Goal: Information Seeking & Learning: Learn about a topic

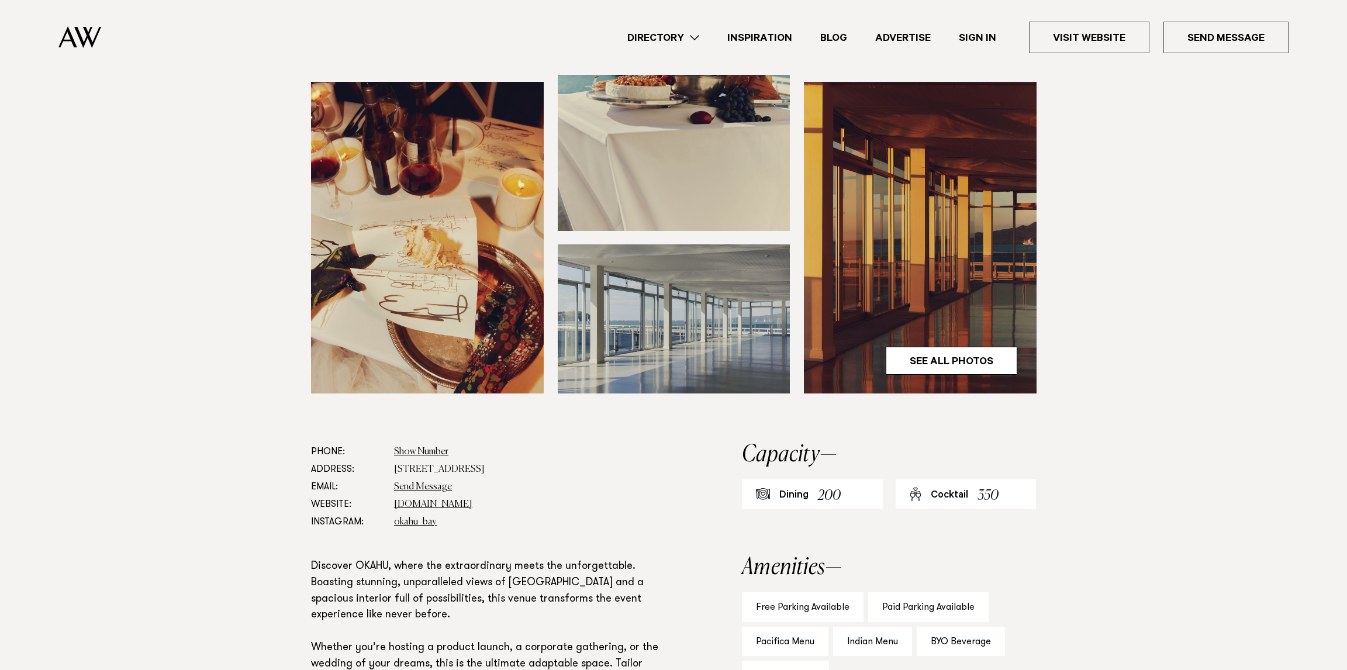
scroll to position [292, 0]
click at [980, 362] on link "See All Photos" at bounding box center [952, 361] width 132 height 28
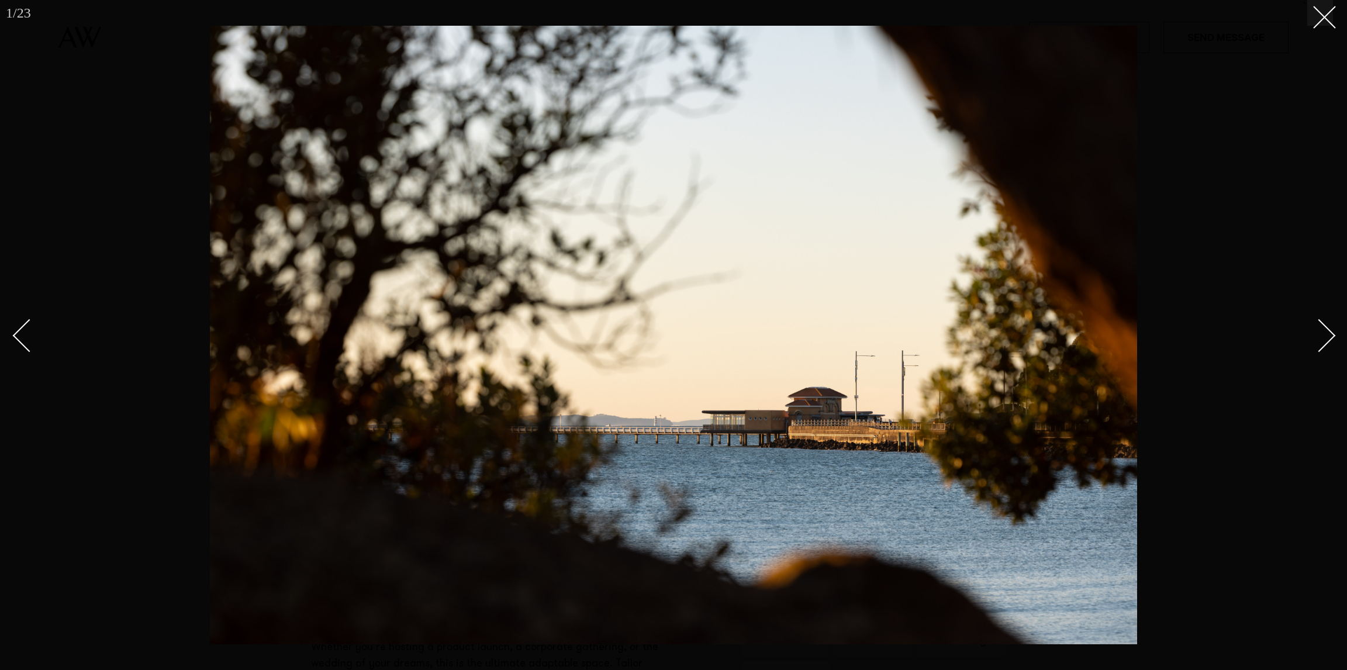
click at [1324, 346] on link at bounding box center [1312, 335] width 41 height 58
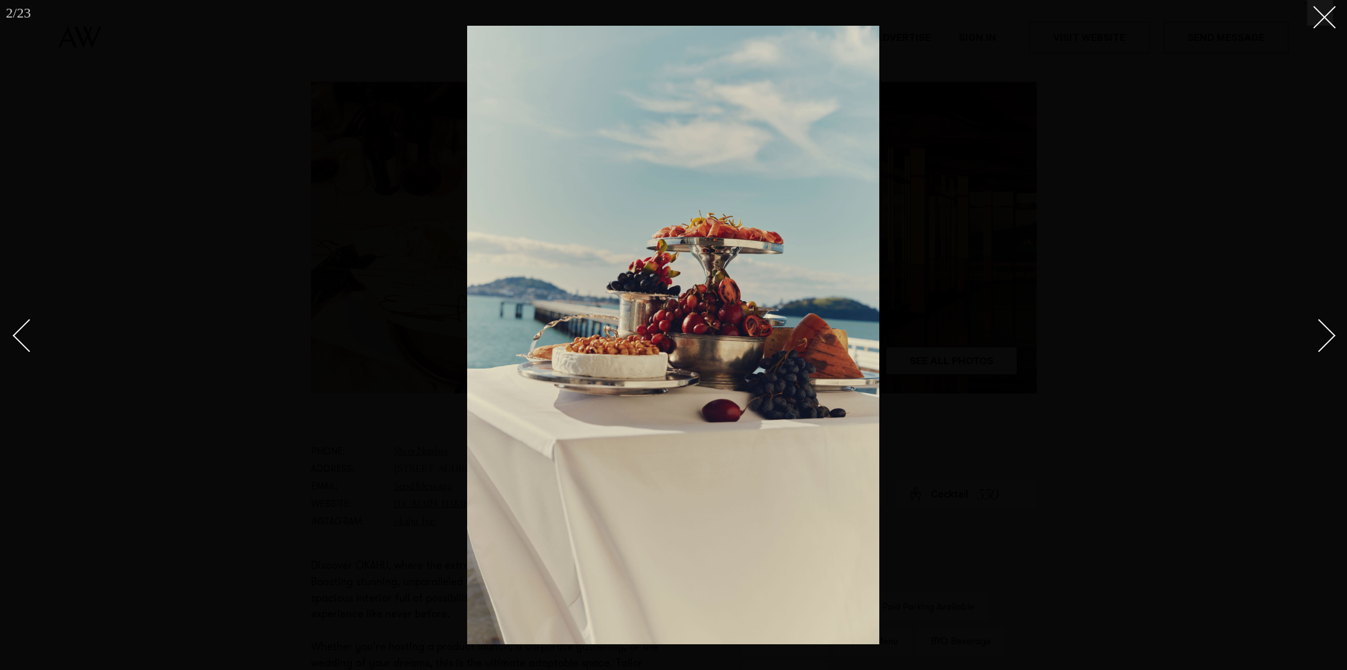
click at [1324, 346] on link at bounding box center [1312, 335] width 41 height 58
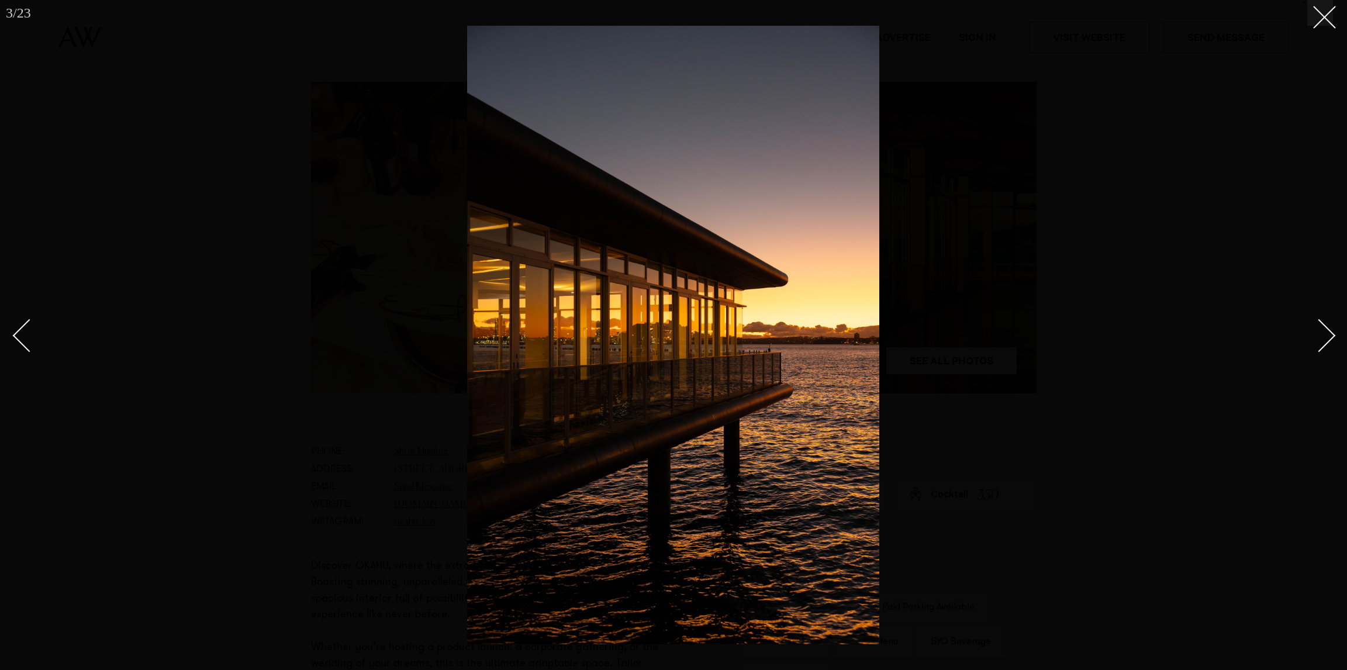
click at [1324, 346] on link at bounding box center [1312, 335] width 41 height 58
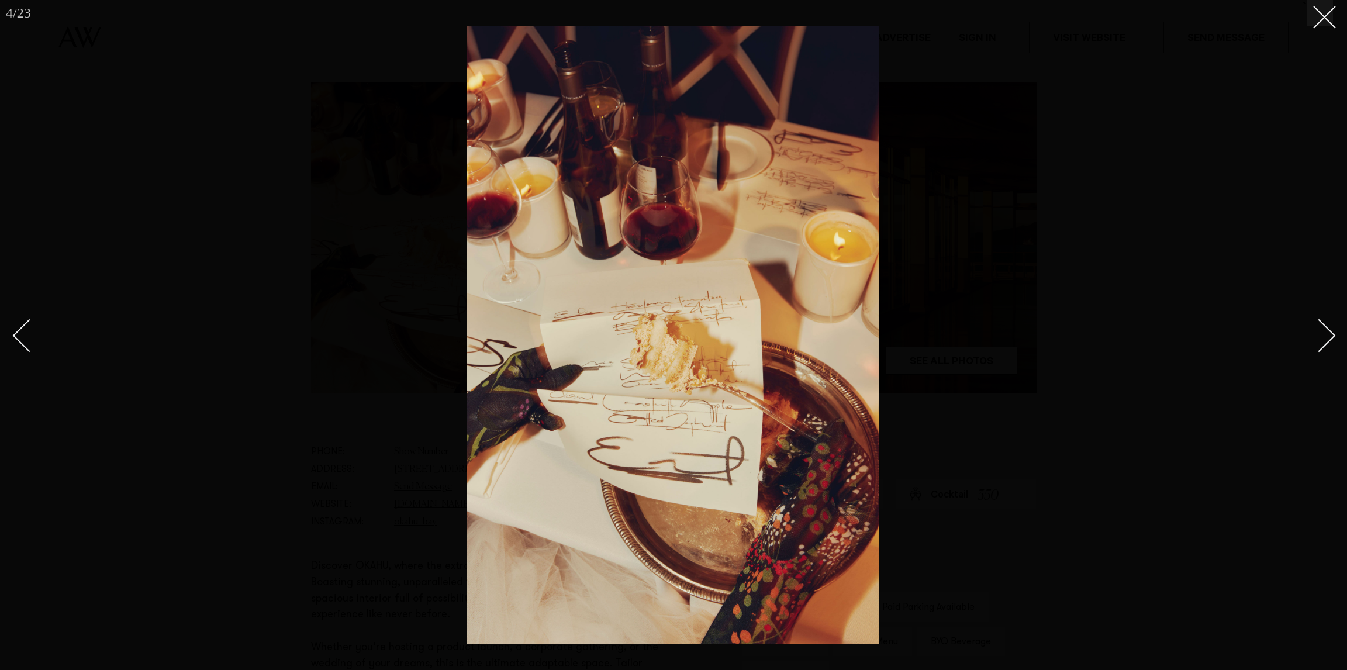
click at [1324, 346] on link at bounding box center [1312, 335] width 41 height 58
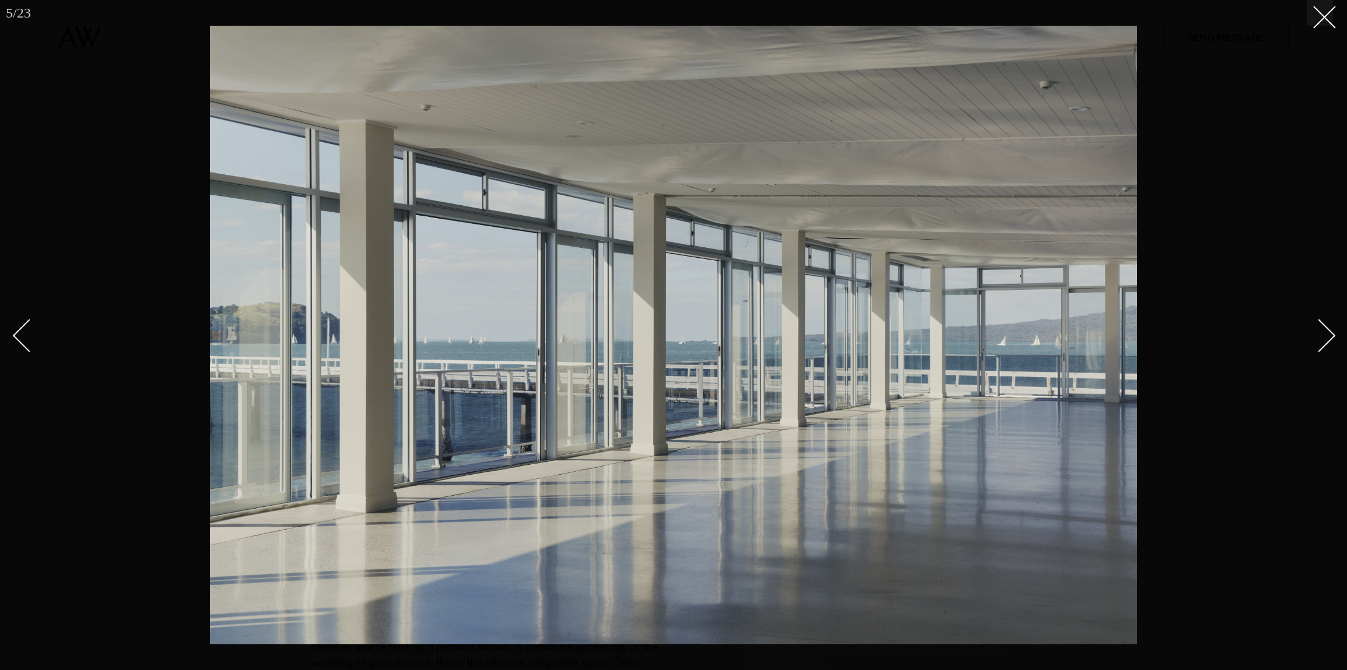
click at [1324, 346] on link at bounding box center [1312, 335] width 41 height 58
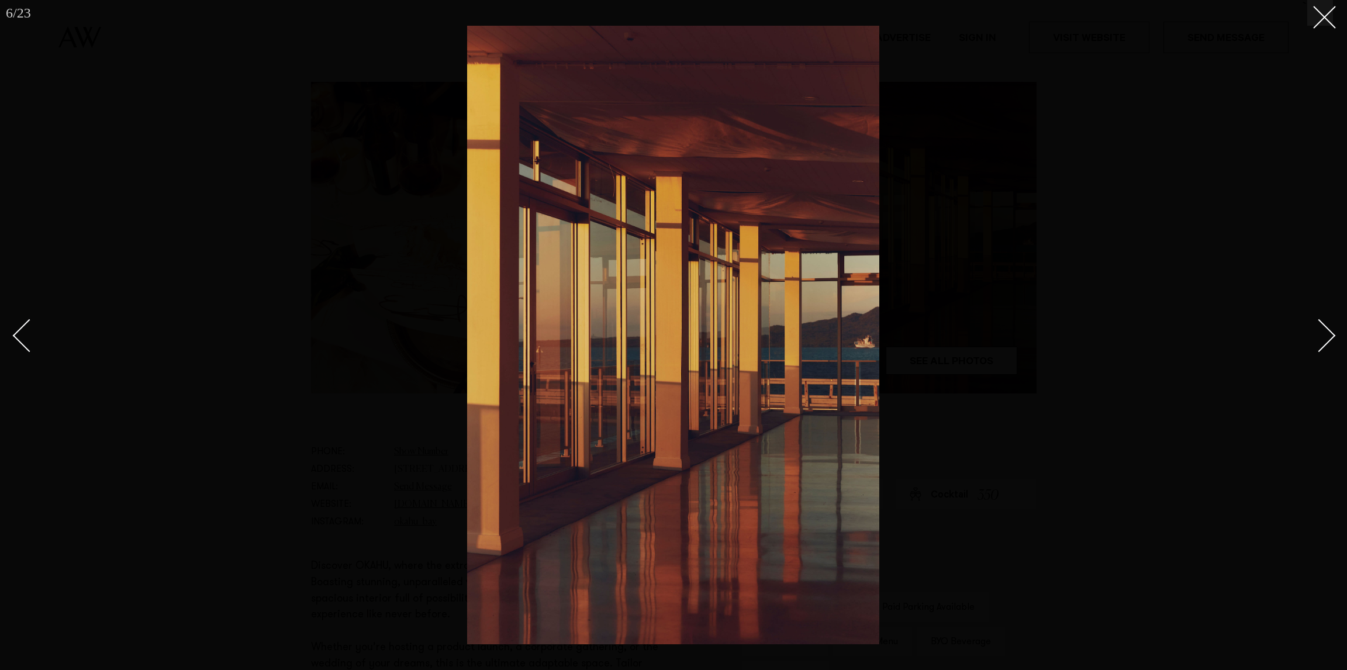
click at [1324, 346] on link at bounding box center [1312, 335] width 41 height 58
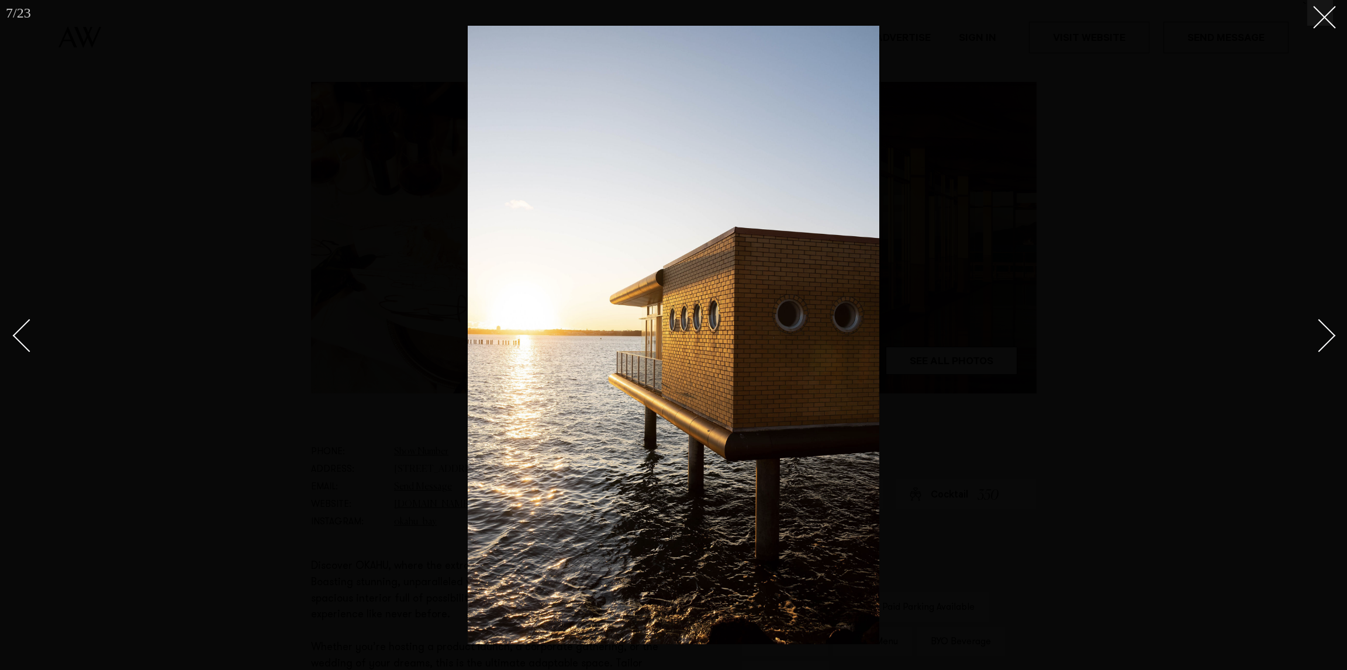
click at [1324, 346] on link at bounding box center [1312, 335] width 41 height 58
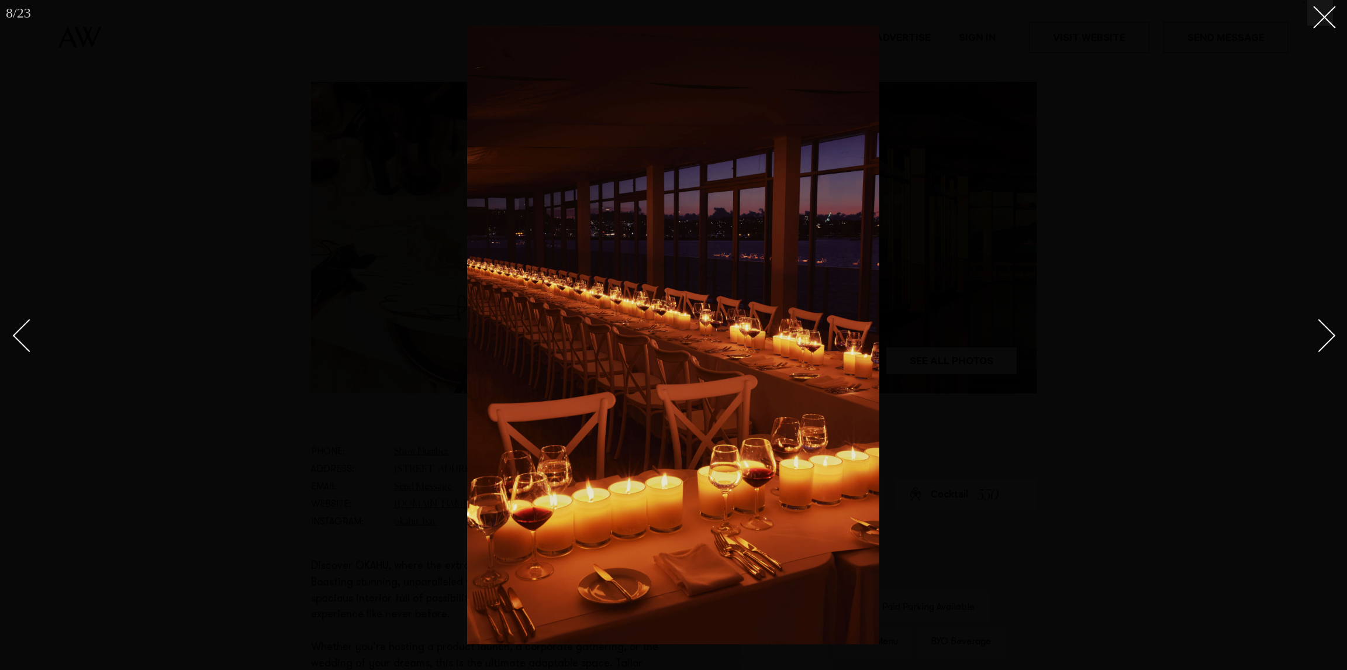
click at [1324, 346] on link at bounding box center [1312, 335] width 41 height 58
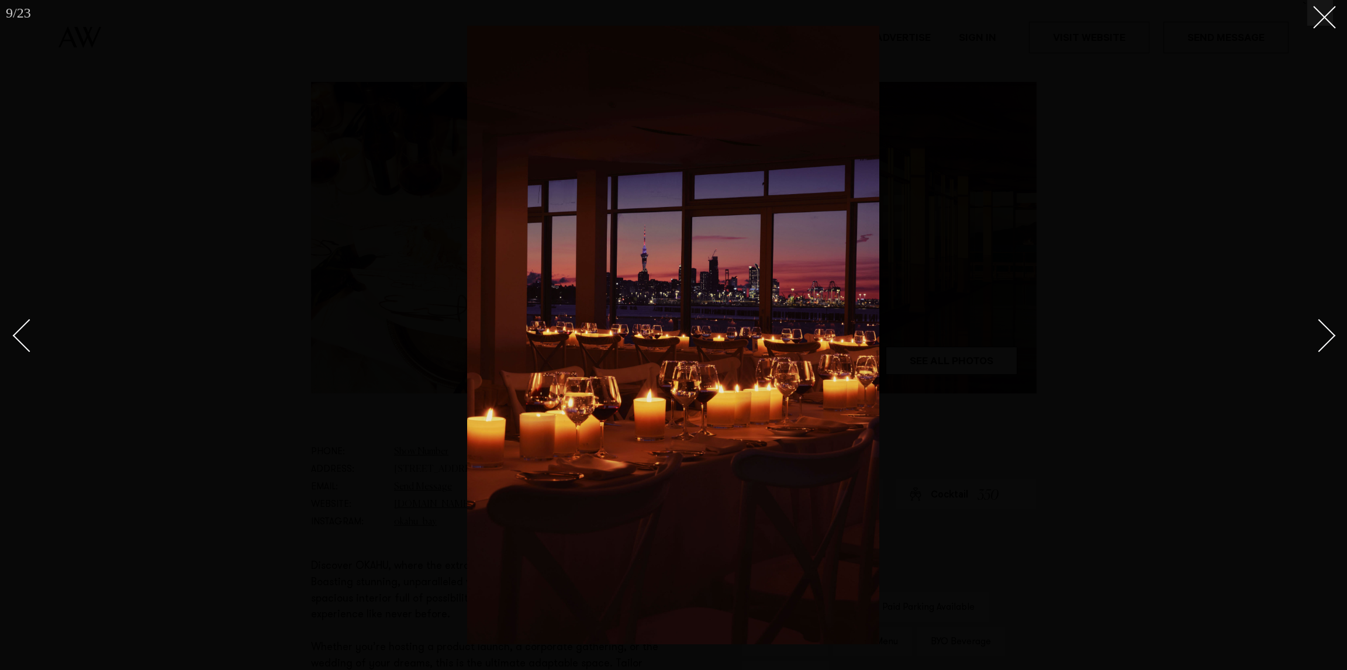
click at [1323, 346] on div "Next slide" at bounding box center [1318, 335] width 33 height 33
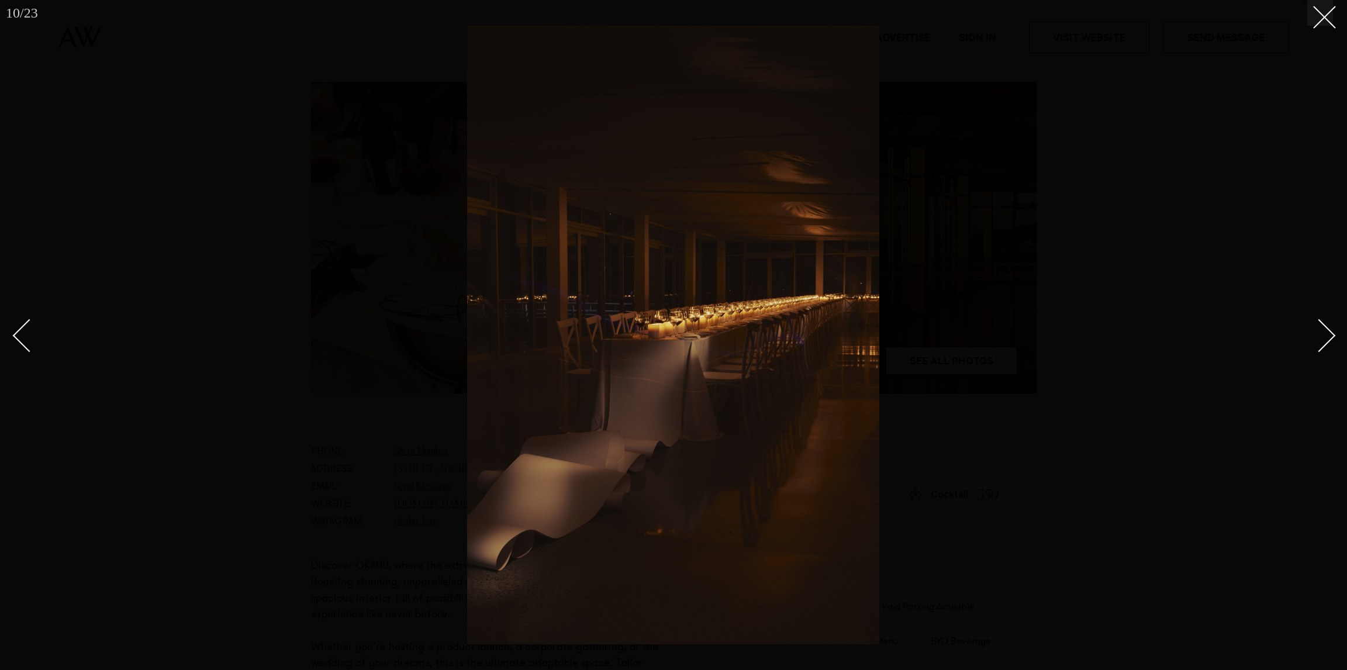
click at [1323, 346] on div "Next slide" at bounding box center [1318, 335] width 33 height 33
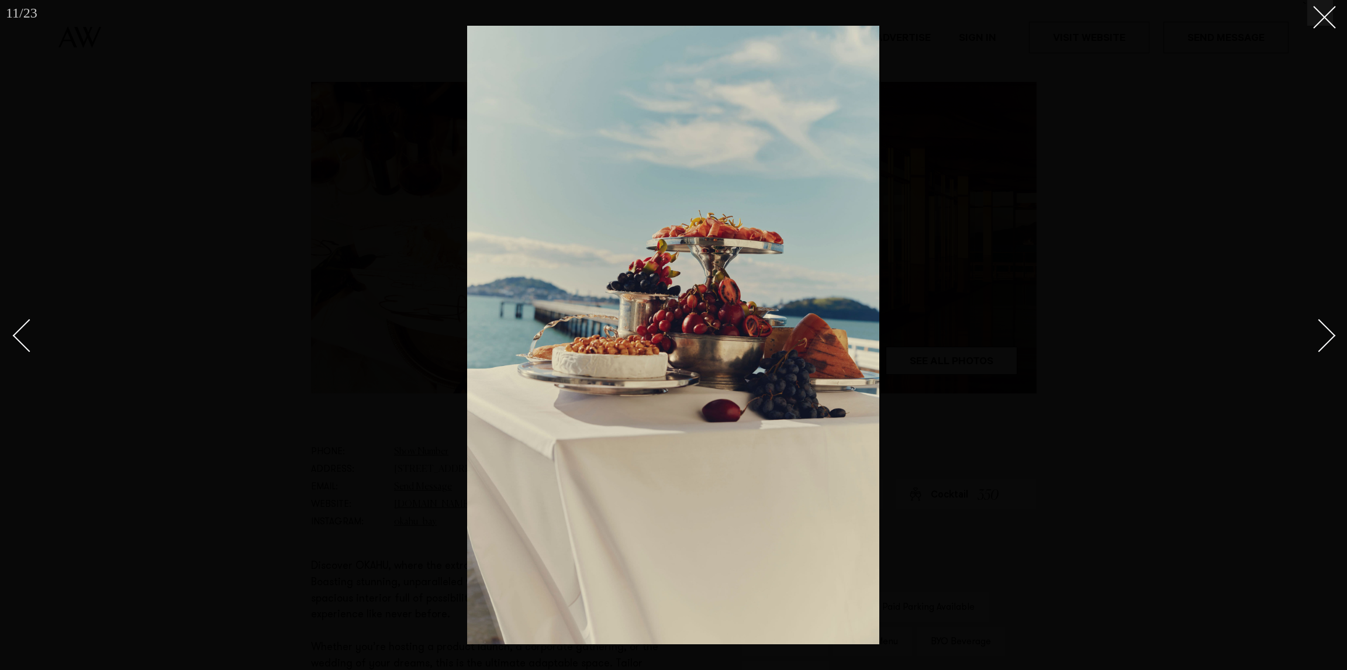
click at [1323, 346] on div "Next slide" at bounding box center [1318, 335] width 33 height 33
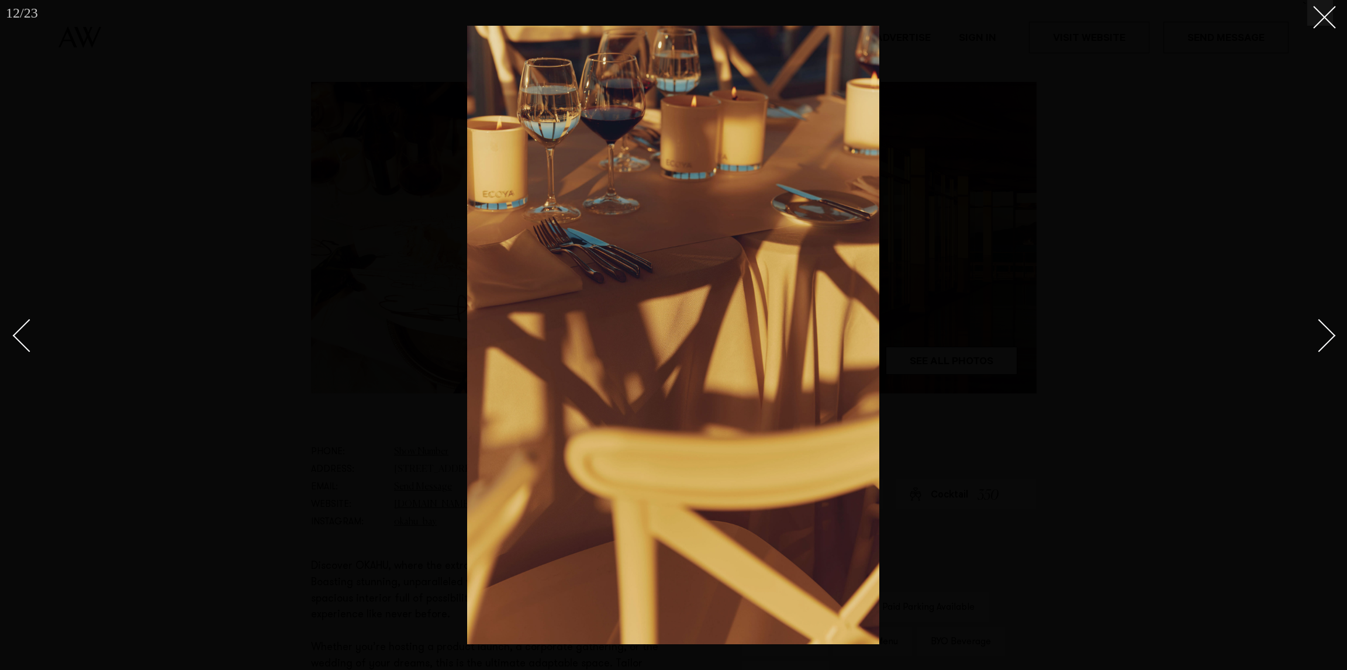
click at [1323, 346] on div "Next slide" at bounding box center [1318, 335] width 33 height 33
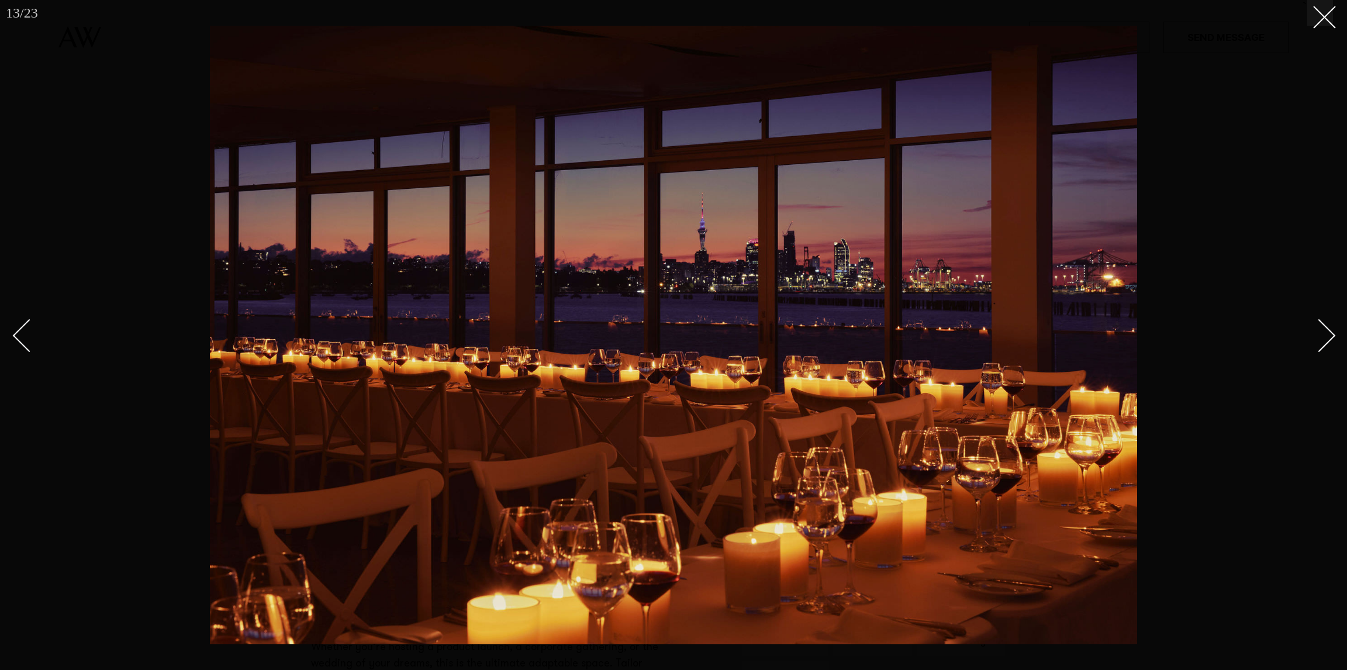
click at [1323, 346] on div "Next slide" at bounding box center [1318, 335] width 33 height 33
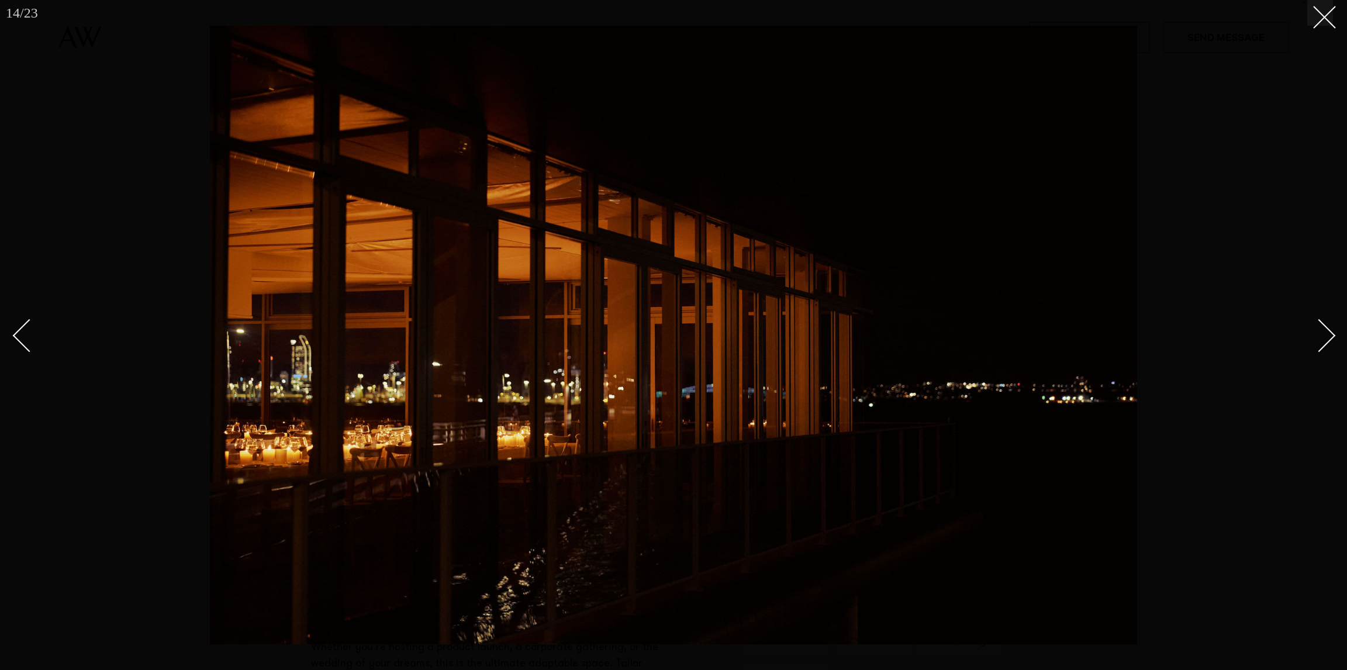
click at [1323, 346] on div "Next slide" at bounding box center [1318, 335] width 33 height 33
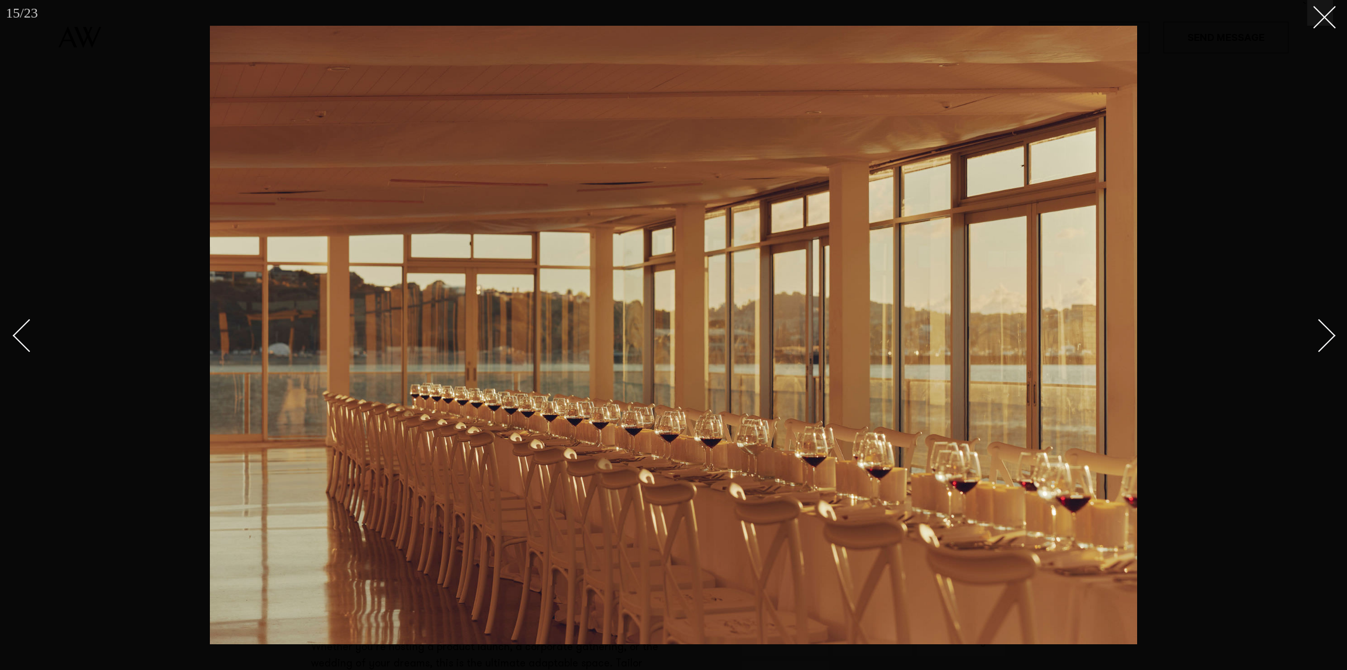
click at [1323, 346] on div "Next slide" at bounding box center [1318, 335] width 33 height 33
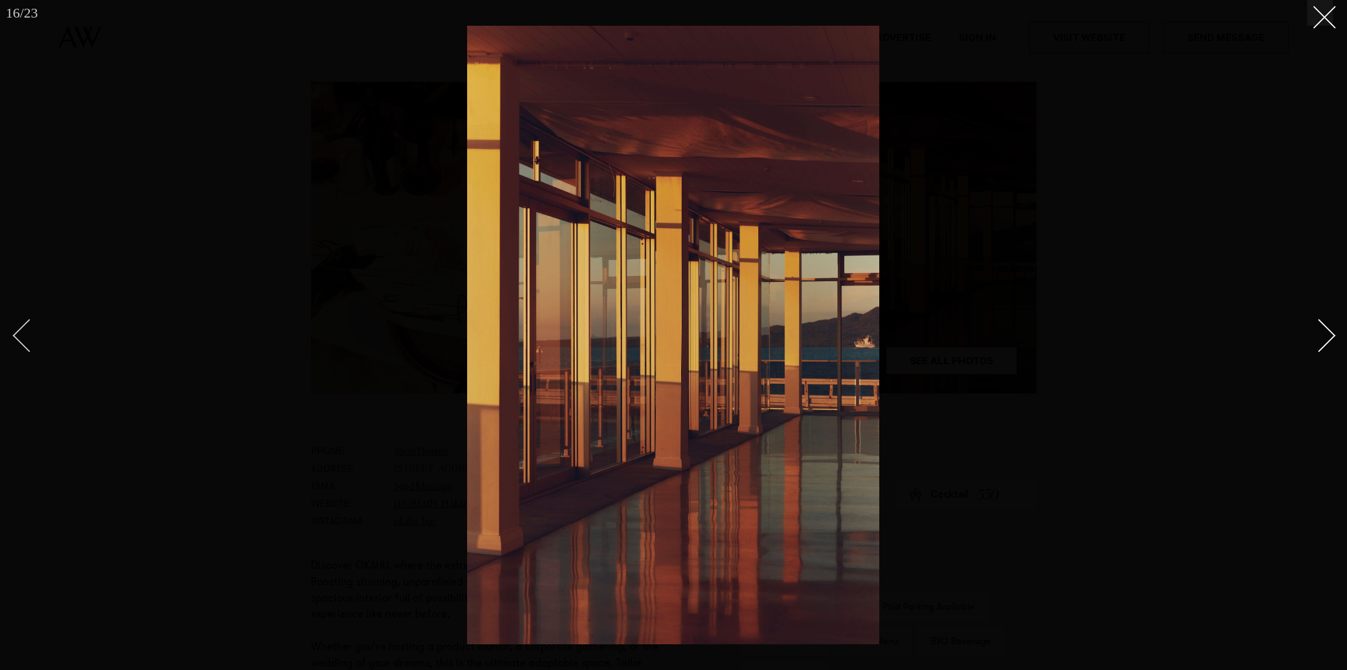
click at [22, 331] on div "Previous slide" at bounding box center [29, 335] width 33 height 33
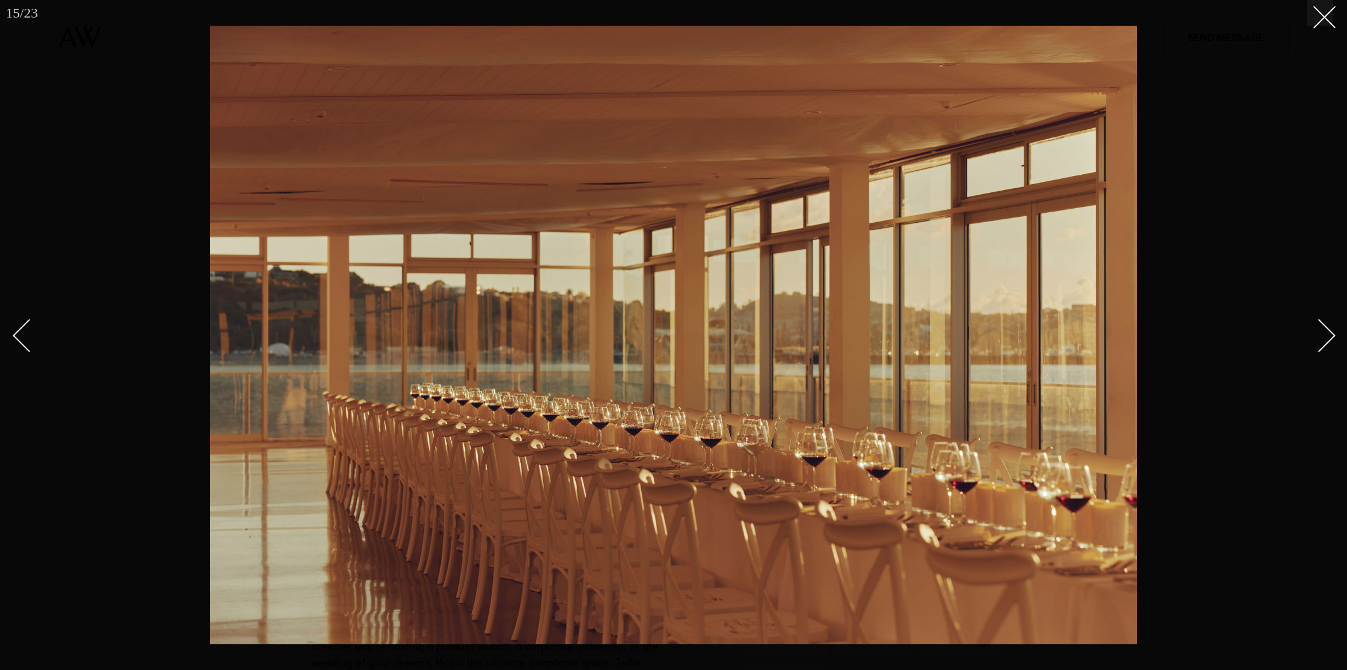
click at [1330, 341] on link at bounding box center [1312, 335] width 41 height 58
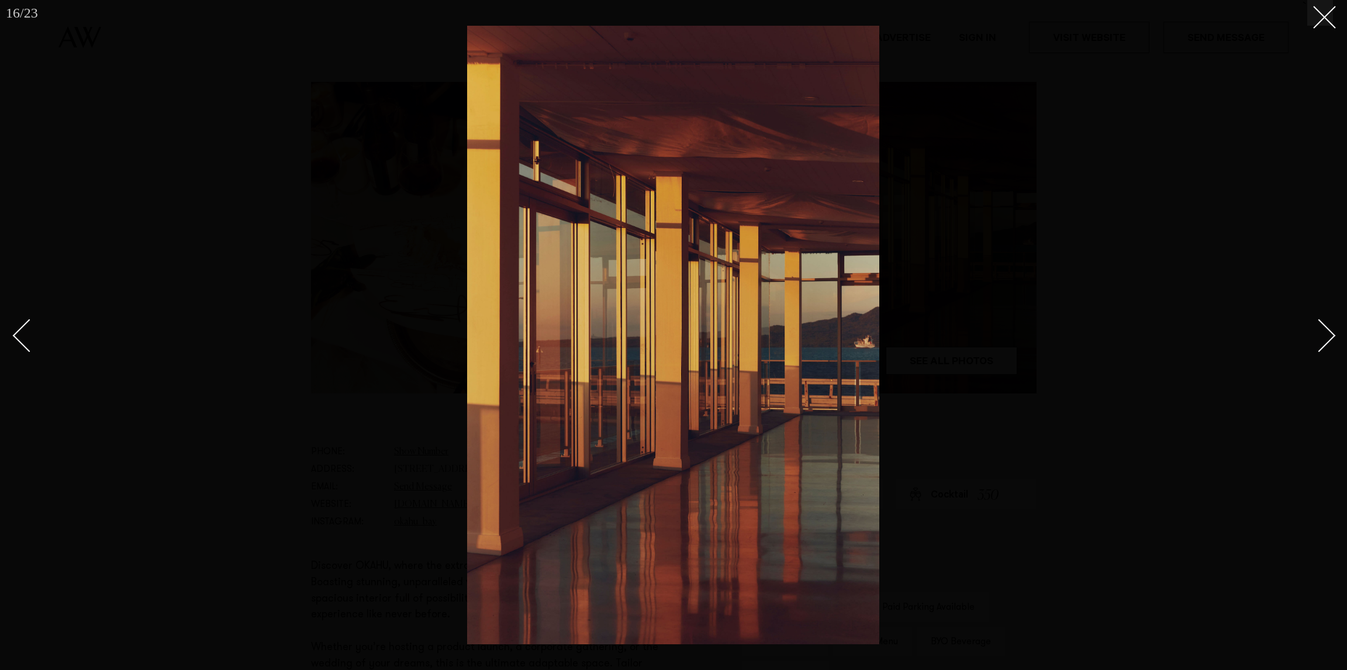
click at [1326, 344] on div "Next slide" at bounding box center [1318, 335] width 33 height 33
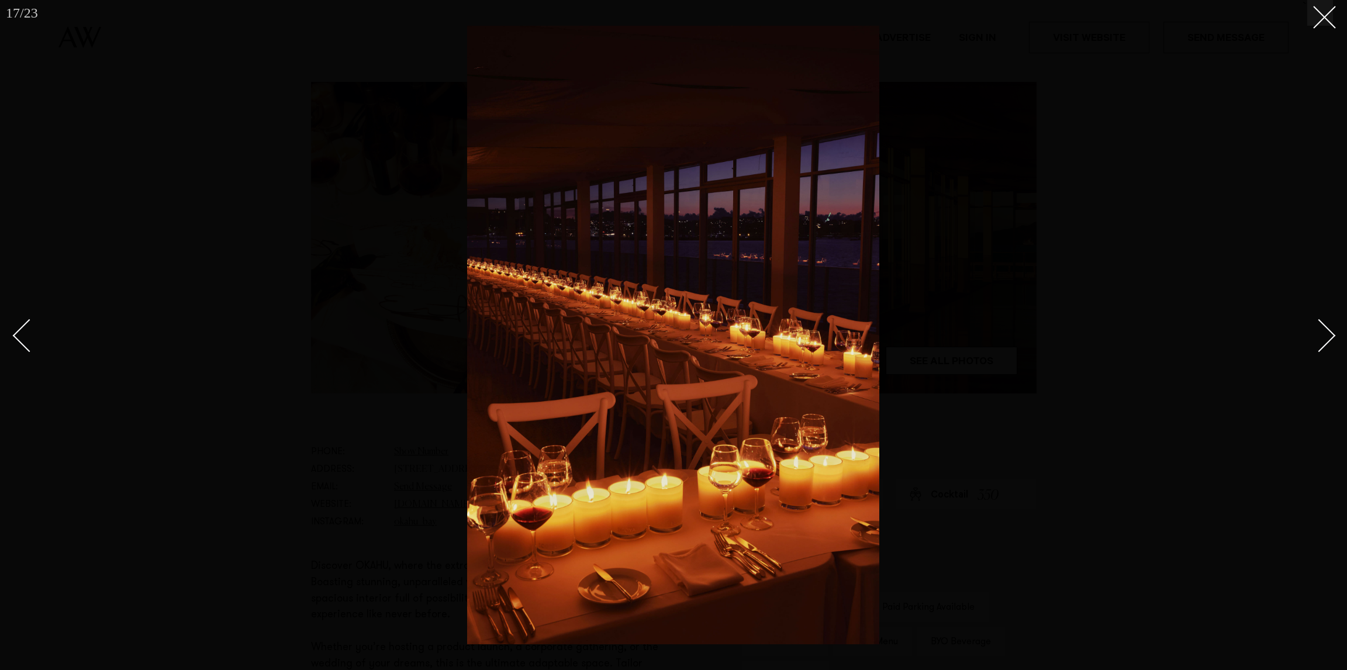
click at [1326, 343] on div "Next slide" at bounding box center [1318, 335] width 33 height 33
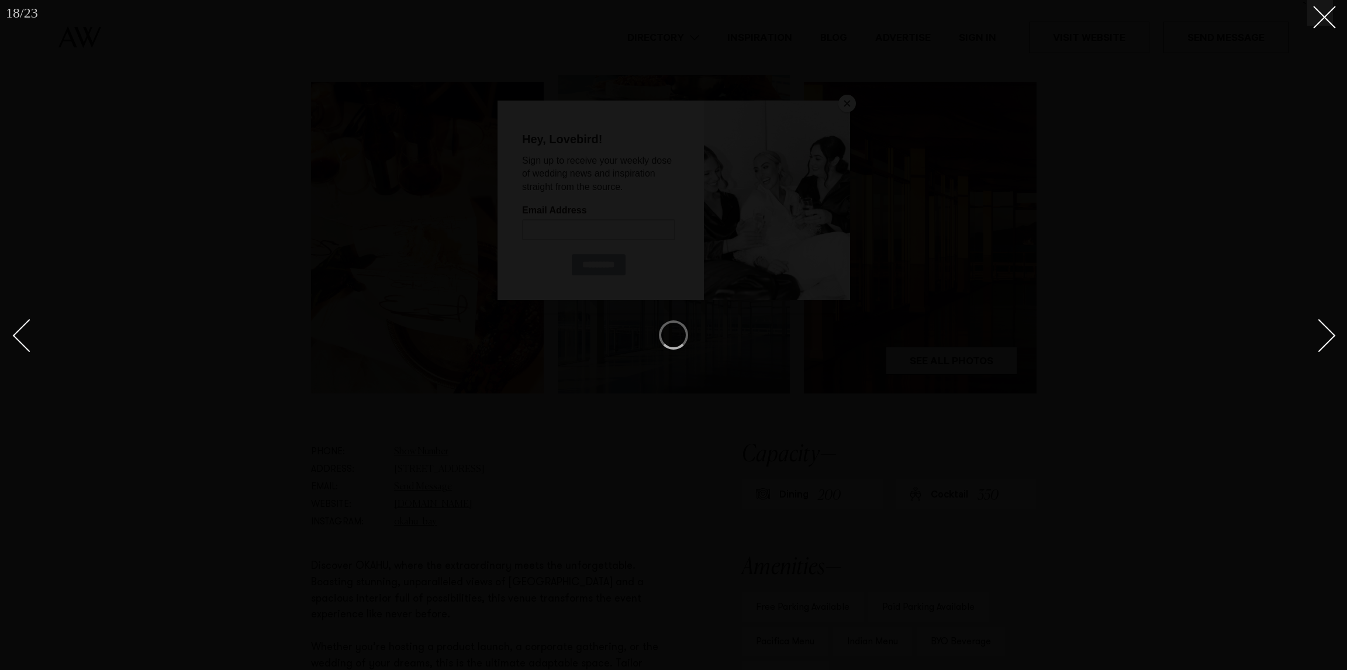
click at [1326, 343] on div "Next slide" at bounding box center [1318, 335] width 33 height 33
